Goal: Check status: Check status

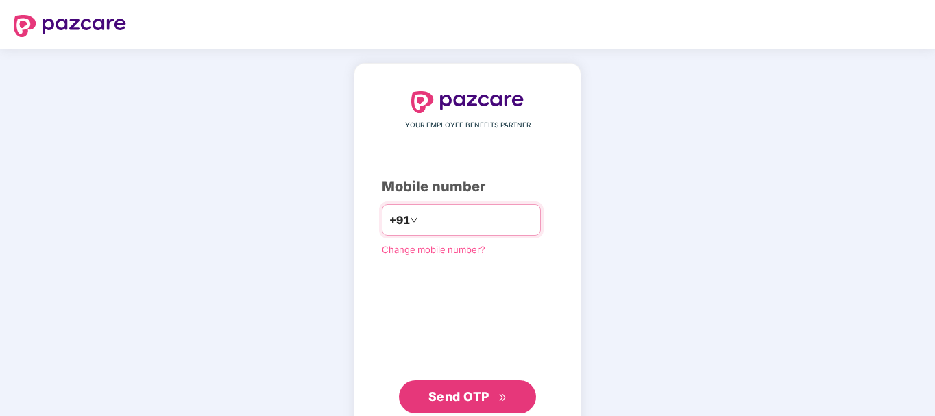
type input "**********"
click at [475, 393] on span "Send OTP" at bounding box center [459, 396] width 61 height 14
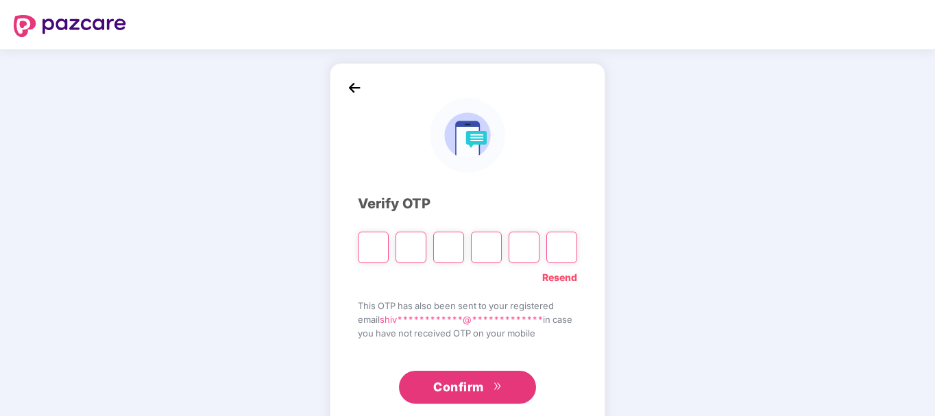
type input "*"
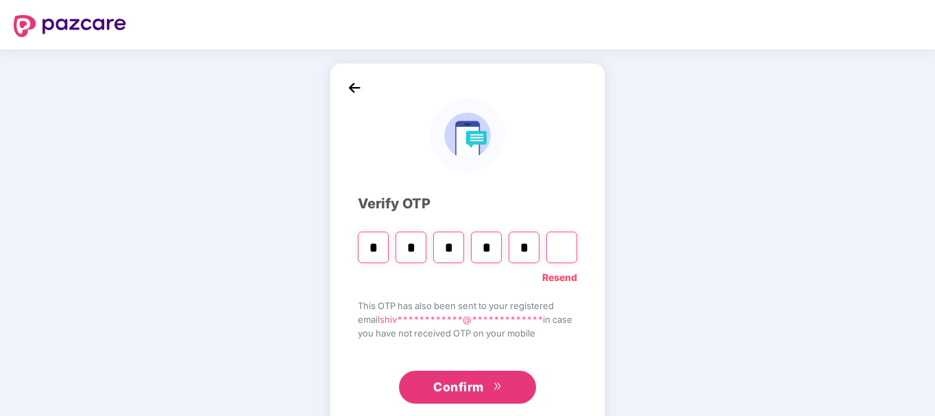
type input "*"
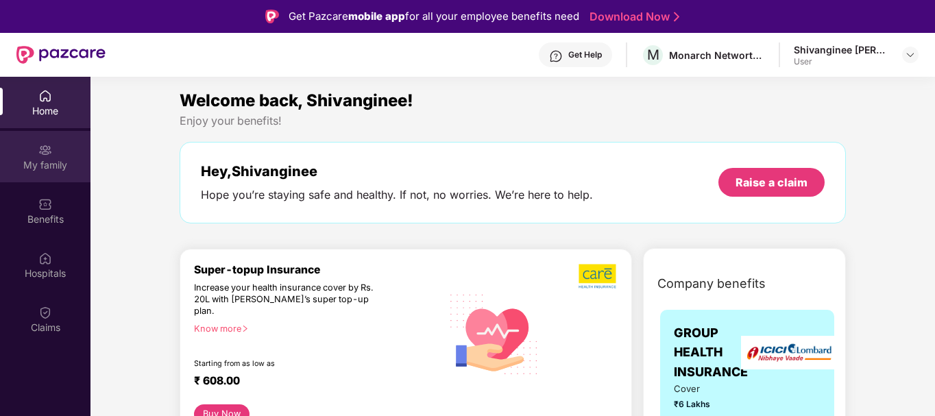
click at [54, 166] on div "My family" at bounding box center [45, 165] width 91 height 14
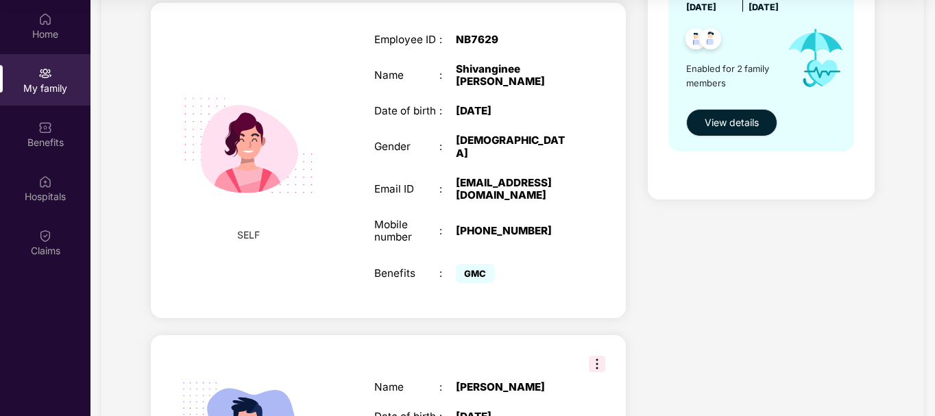
scroll to position [383, 0]
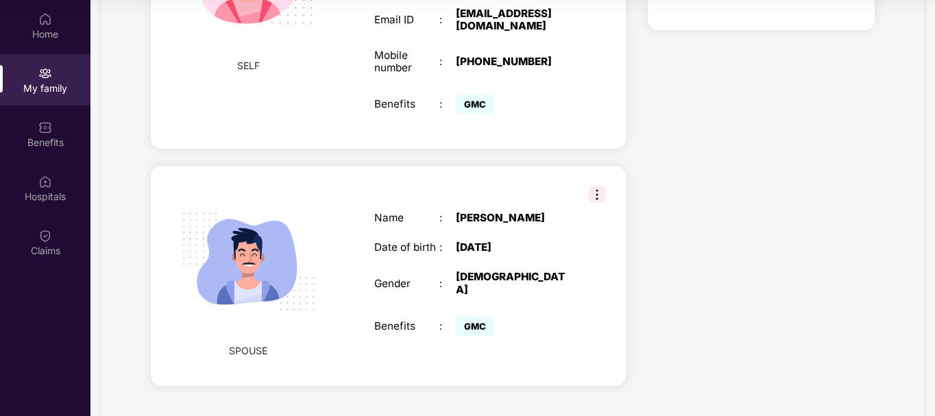
click at [598, 186] on img at bounding box center [597, 194] width 16 height 16
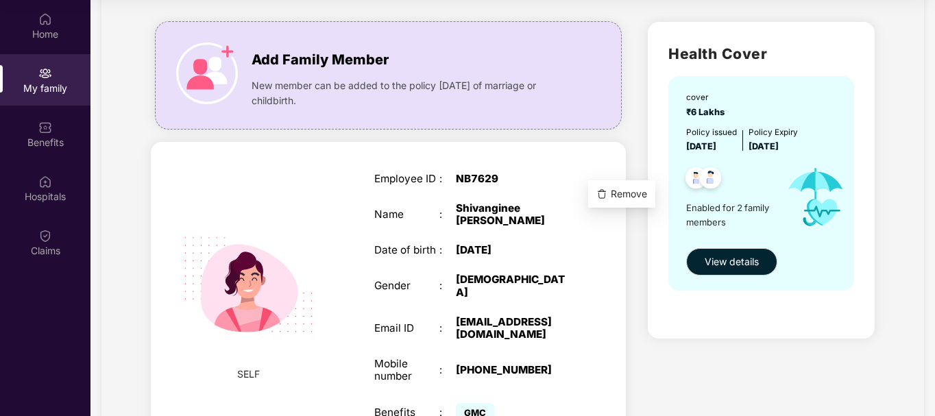
scroll to position [40, 0]
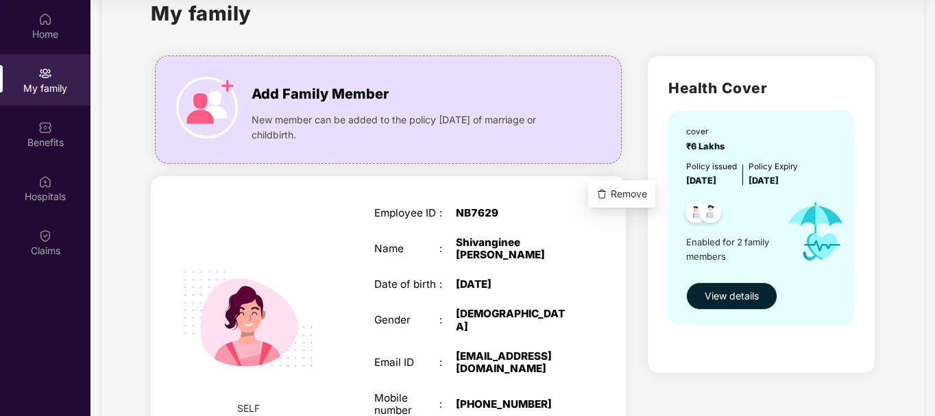
click at [730, 296] on span "View details" at bounding box center [732, 296] width 54 height 15
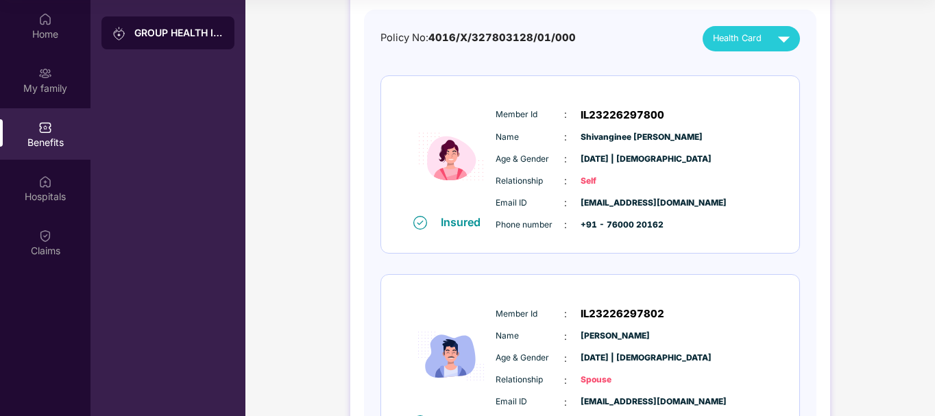
scroll to position [42, 0]
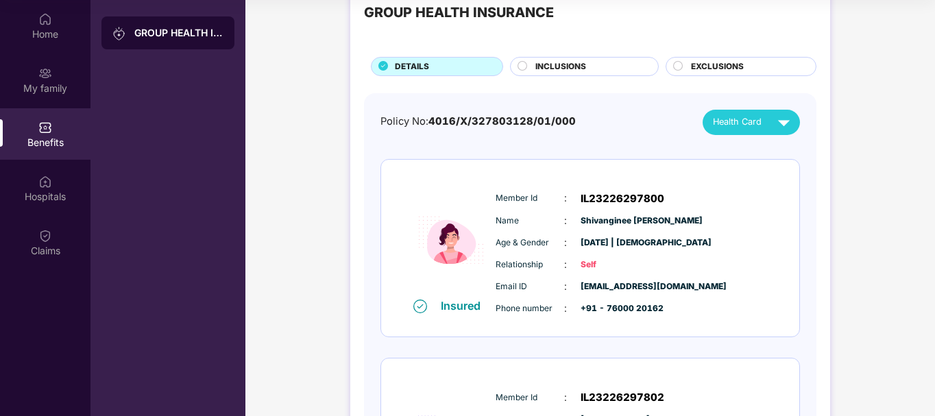
click at [741, 126] on span "Health Card" at bounding box center [737, 122] width 49 height 14
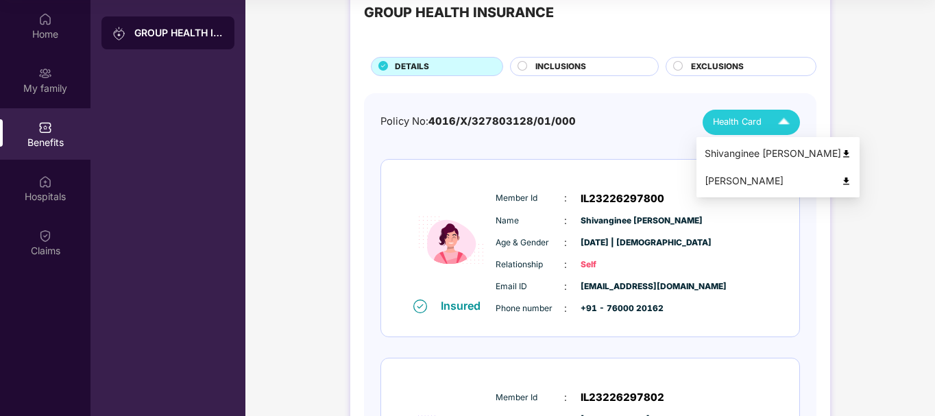
click at [841, 153] on img at bounding box center [846, 154] width 10 height 10
click at [841, 179] on img at bounding box center [846, 181] width 10 height 10
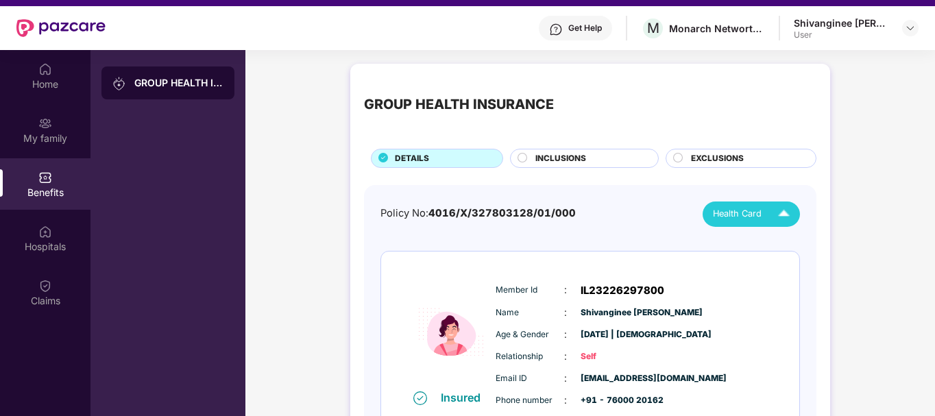
scroll to position [0, 0]
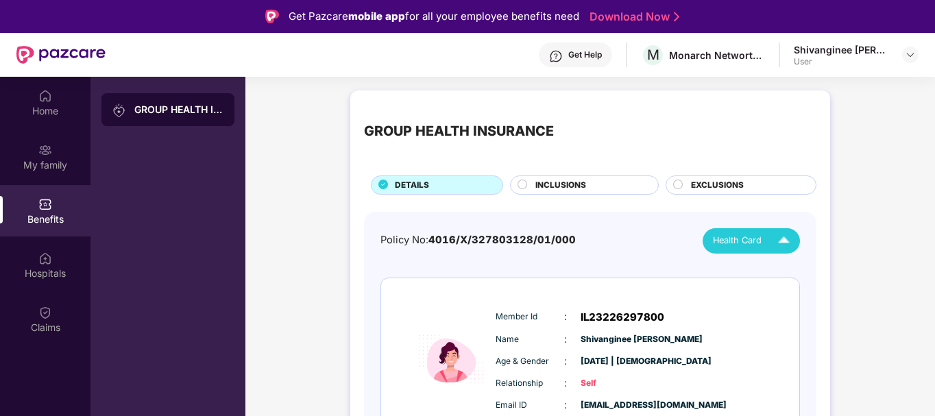
click at [569, 182] on span "INCLUSIONS" at bounding box center [560, 185] width 51 height 13
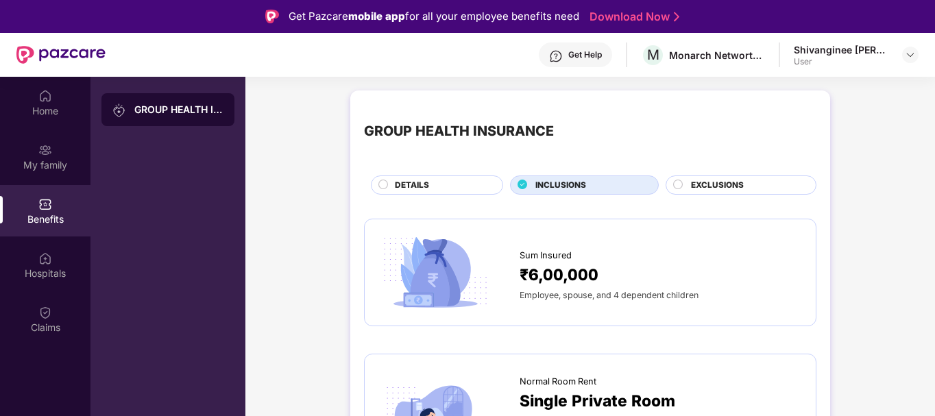
click at [709, 182] on span "EXCLUSIONS" at bounding box center [717, 185] width 53 height 13
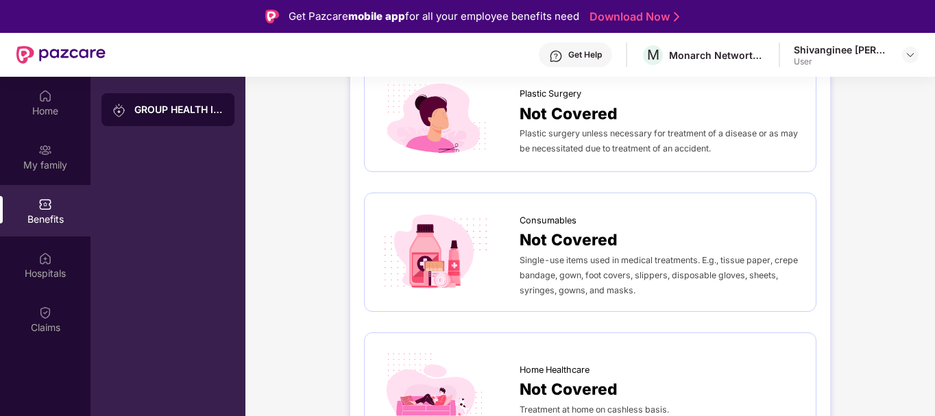
scroll to position [1056, 0]
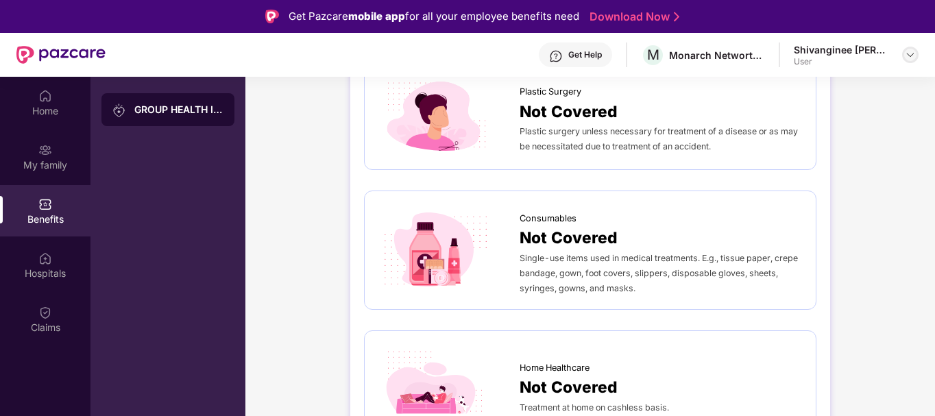
click at [911, 56] on img at bounding box center [910, 54] width 11 height 11
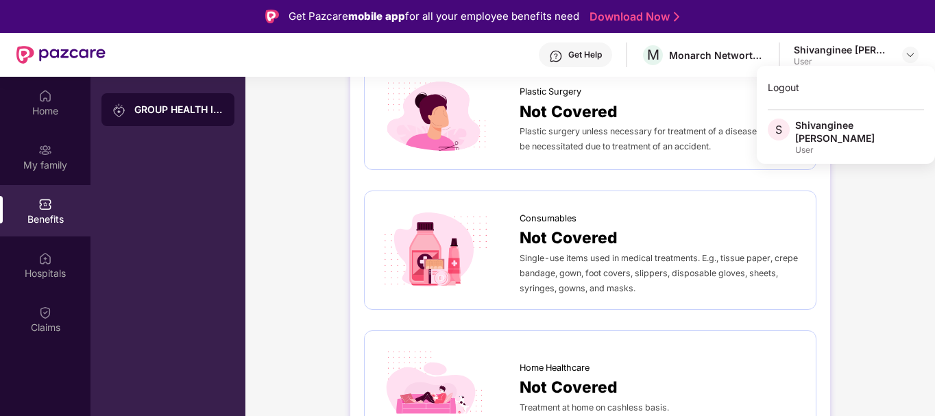
click at [841, 50] on div "Shivanginee [PERSON_NAME]" at bounding box center [842, 49] width 96 height 13
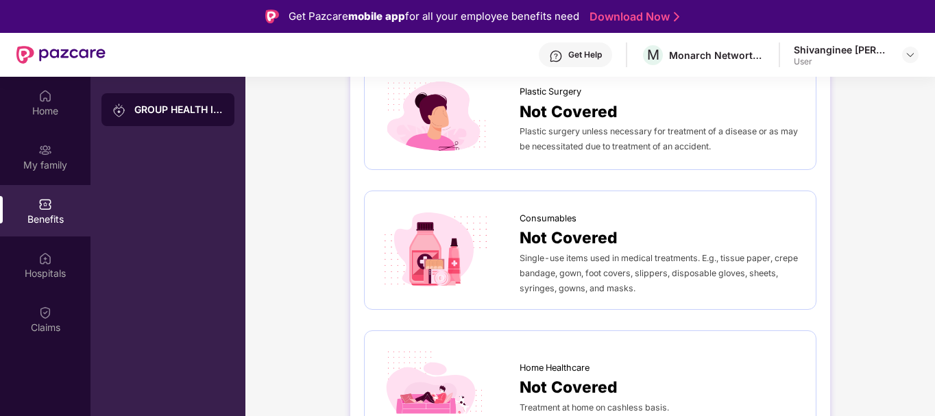
click at [889, 54] on div "Shivanginee [PERSON_NAME]" at bounding box center [842, 49] width 96 height 13
click at [912, 53] on img at bounding box center [910, 54] width 11 height 11
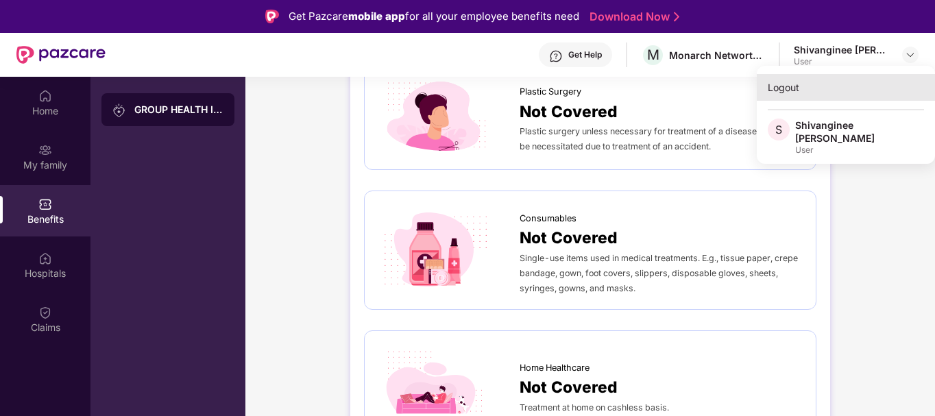
click at [790, 91] on div "Logout" at bounding box center [846, 87] width 178 height 27
